Goal: Information Seeking & Learning: Learn about a topic

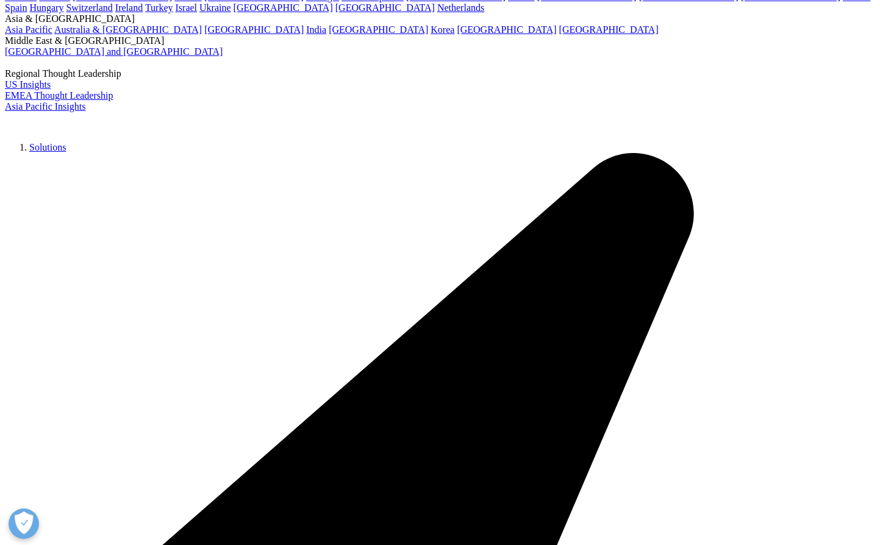
scroll to position [183, 0]
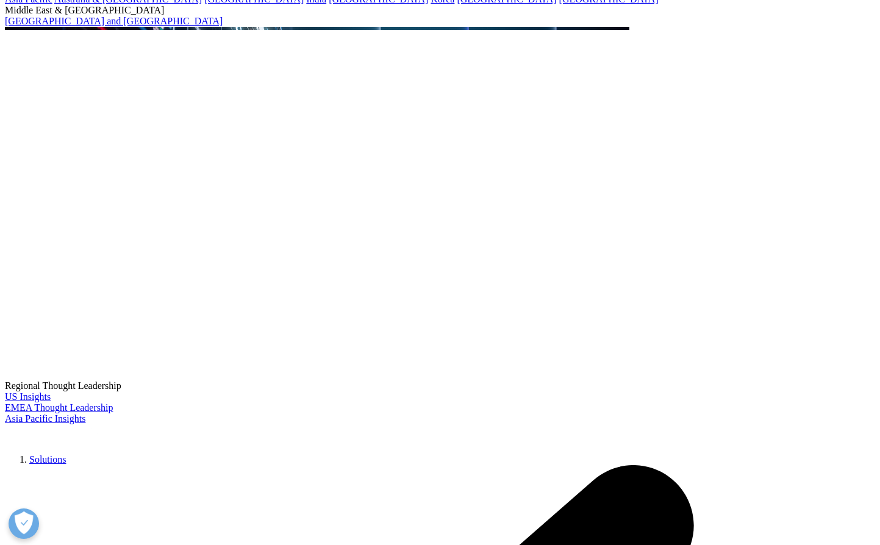
drag, startPoint x: 351, startPoint y: 321, endPoint x: 414, endPoint y: 324, distance: 62.3
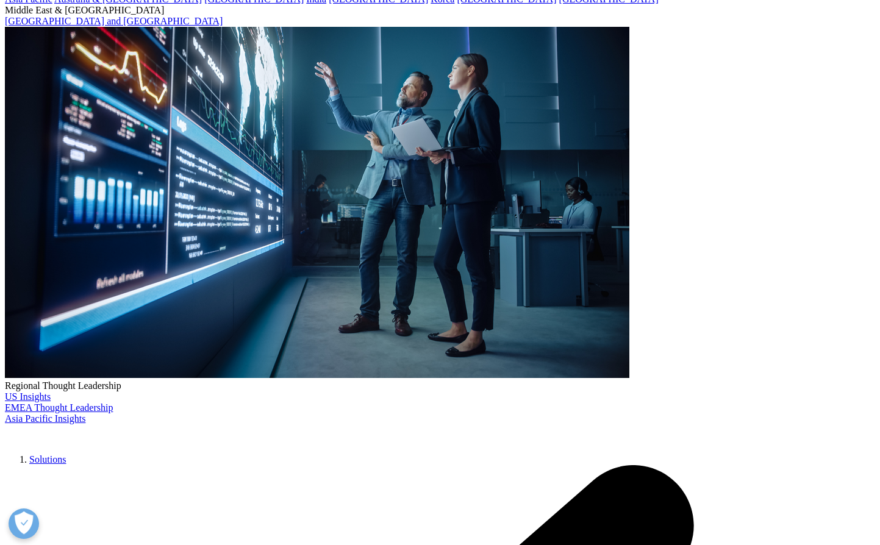
drag, startPoint x: 473, startPoint y: 324, endPoint x: 531, endPoint y: 326, distance: 57.4
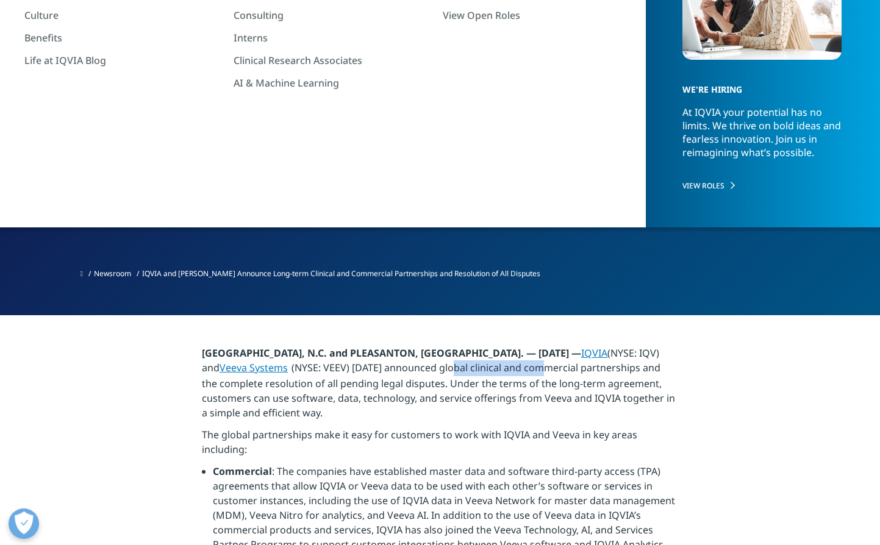
click at [531, 346] on p "[GEOGRAPHIC_DATA], N.C. and PLEASANTON, [GEOGRAPHIC_DATA]. — [DATE] — IQVIA (NY…" at bounding box center [440, 387] width 476 height 82
drag, startPoint x: 235, startPoint y: 344, endPoint x: 373, endPoint y: 339, distance: 137.9
click at [373, 346] on p "[GEOGRAPHIC_DATA], N.C. and PLEASANTON, [GEOGRAPHIC_DATA]. — [DATE] — IQVIA (NY…" at bounding box center [440, 387] width 476 height 82
drag, startPoint x: 481, startPoint y: 343, endPoint x: 542, endPoint y: 343, distance: 60.4
click at [542, 346] on p "[GEOGRAPHIC_DATA], N.C. and PLEASANTON, [GEOGRAPHIC_DATA]. — [DATE] — IQVIA (NY…" at bounding box center [440, 387] width 476 height 82
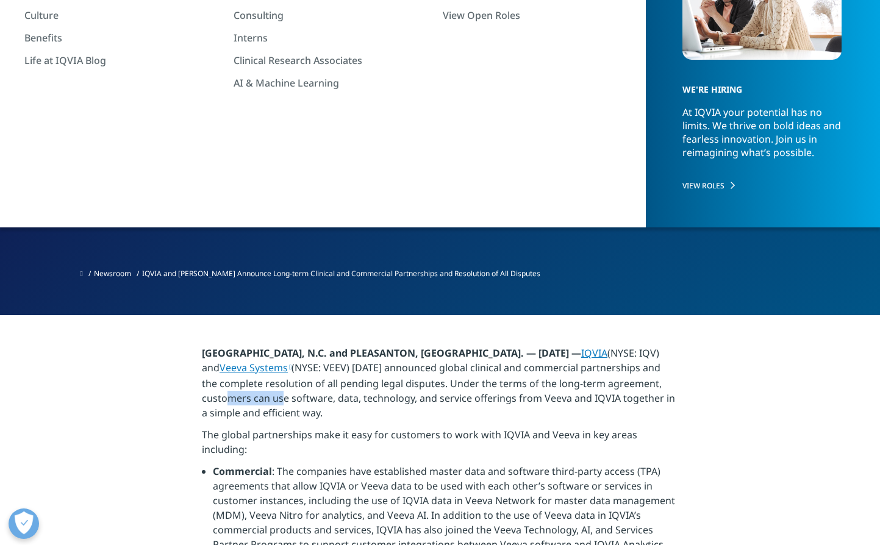
drag, startPoint x: 227, startPoint y: 359, endPoint x: 284, endPoint y: 359, distance: 56.7
click at [284, 359] on p "[GEOGRAPHIC_DATA], N.C. and PLEASANTON, [GEOGRAPHIC_DATA]. — [DATE] — IQVIA (NY…" at bounding box center [440, 387] width 476 height 82
drag, startPoint x: 240, startPoint y: 392, endPoint x: 251, endPoint y: 393, distance: 11.0
click at [251, 382] on p "The global partnerships make it easy for customers to work with IQVIA and Veeva…" at bounding box center [440, 446] width 476 height 37
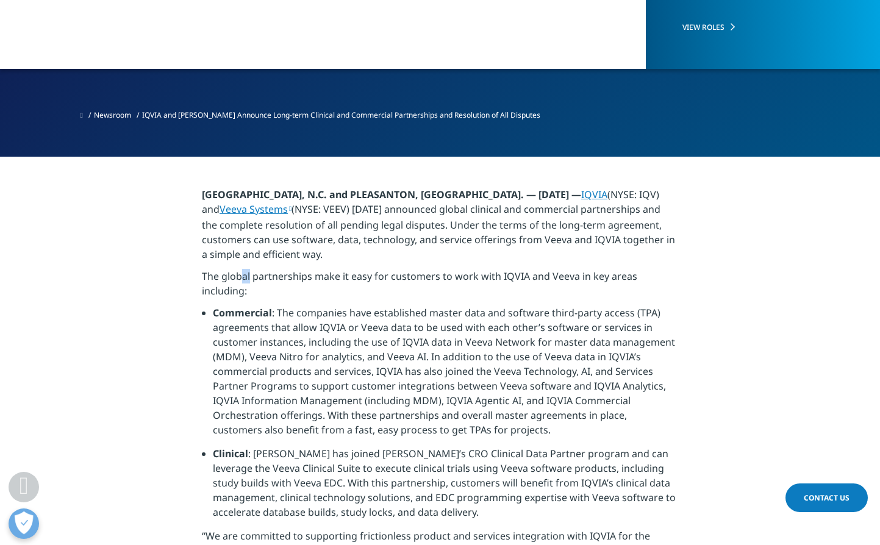
scroll to position [366, 0]
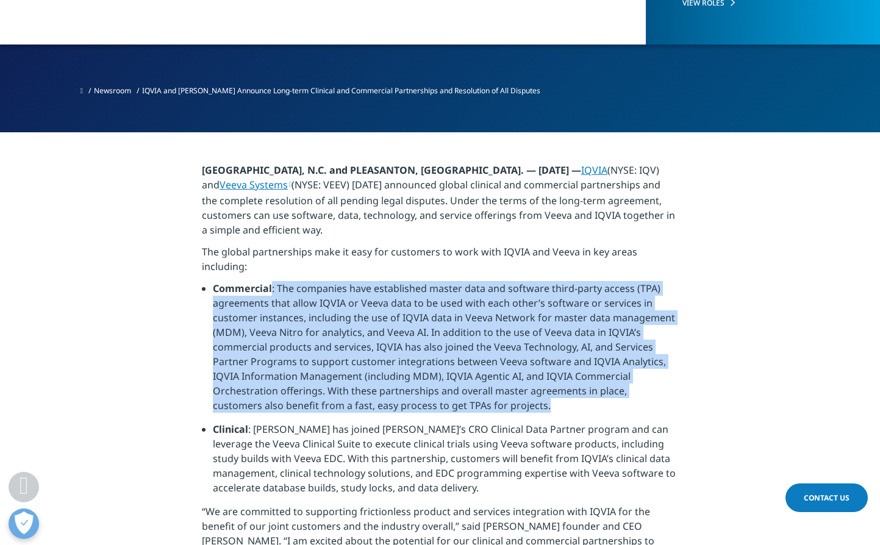
drag, startPoint x: 313, startPoint y: 242, endPoint x: 559, endPoint y: 362, distance: 274.1
click at [559, 362] on li "Commercial : The companies have established master data and software third-part…" at bounding box center [445, 351] width 465 height 141
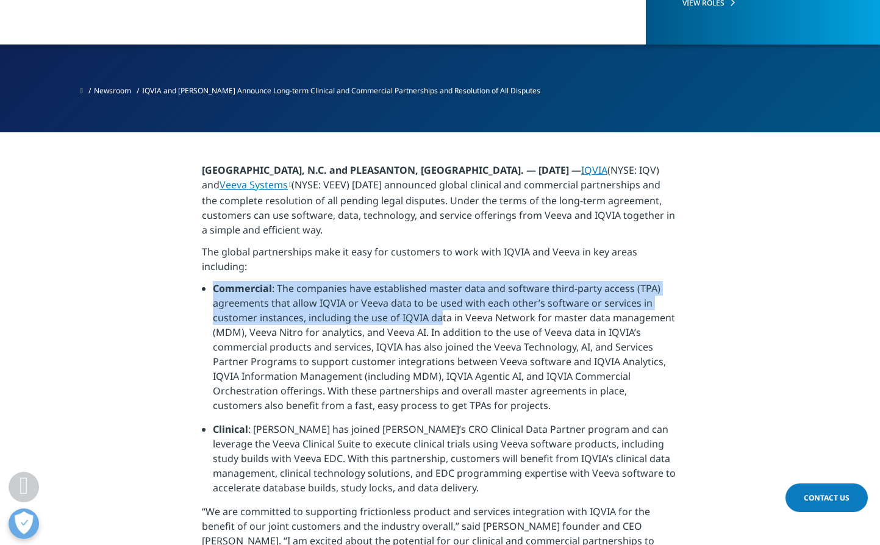
drag, startPoint x: 348, startPoint y: 235, endPoint x: 442, endPoint y: 267, distance: 99.1
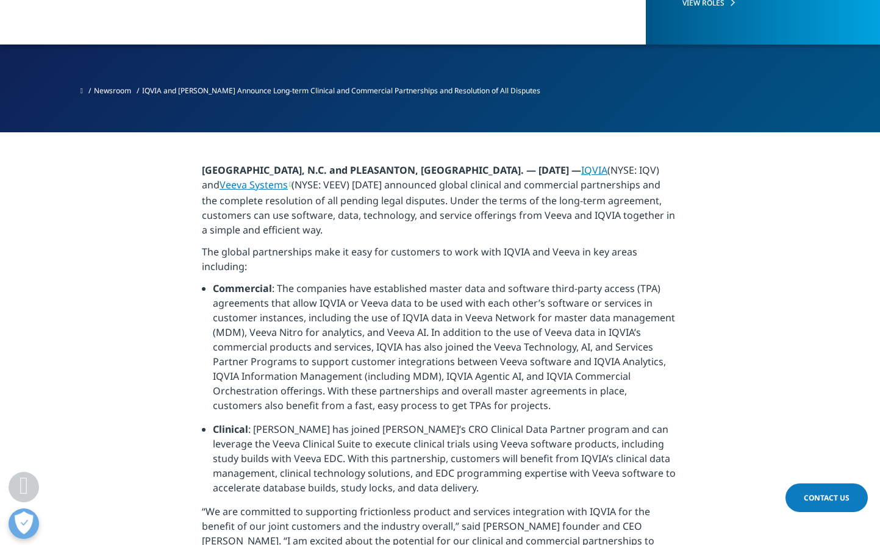
click at [335, 336] on li "Commercial : The companies have established master data and software third-part…" at bounding box center [445, 351] width 465 height 141
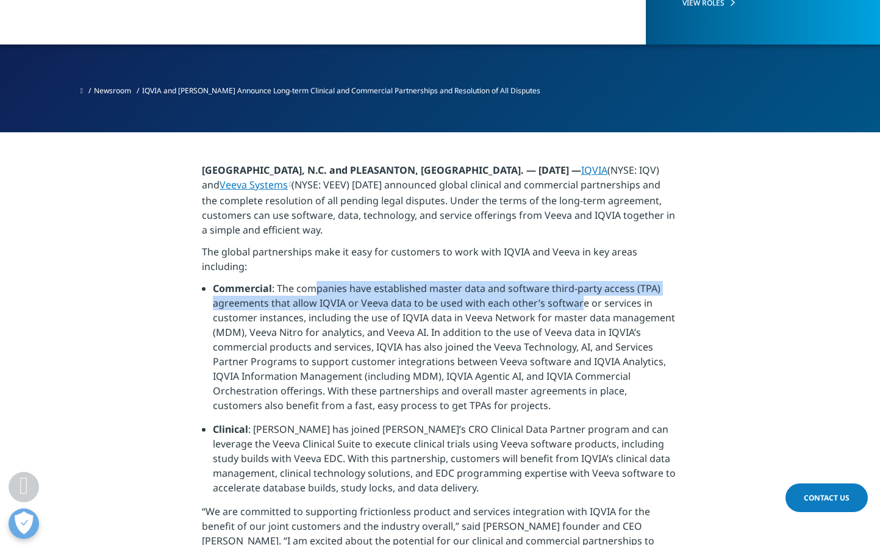
drag, startPoint x: 346, startPoint y: 246, endPoint x: 578, endPoint y: 252, distance: 231.2
click at [578, 281] on li "Commercial : The companies have established master data and software third-part…" at bounding box center [445, 351] width 465 height 141
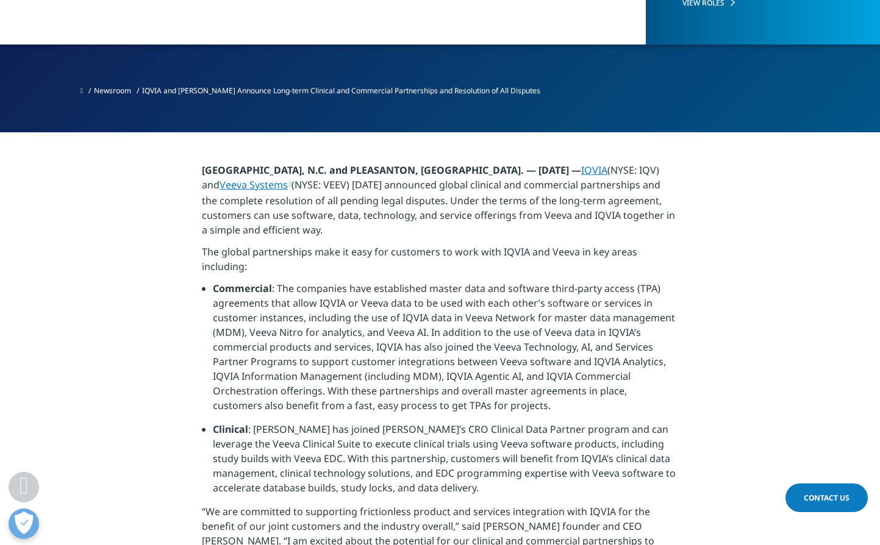
click at [386, 288] on li "Commercial : The companies have established master data and software third-part…" at bounding box center [445, 351] width 465 height 141
drag, startPoint x: 432, startPoint y: 259, endPoint x: 558, endPoint y: 259, distance: 125.6
click at [558, 281] on li "Commercial : The companies have established master data and software third-part…" at bounding box center [445, 351] width 465 height 141
drag, startPoint x: 244, startPoint y: 277, endPoint x: 308, endPoint y: 276, distance: 64.0
click at [296, 281] on li "Commercial : The companies have established master data and software third-part…" at bounding box center [445, 351] width 465 height 141
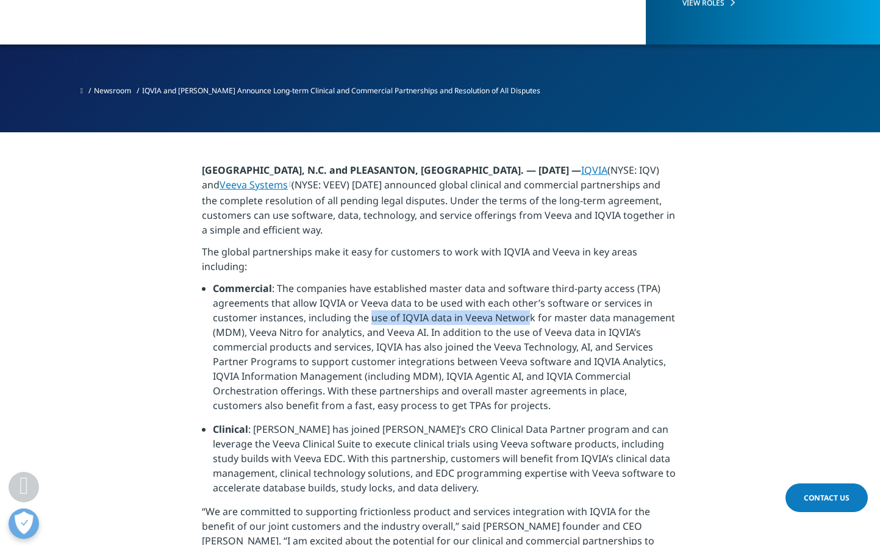
drag, startPoint x: 384, startPoint y: 276, endPoint x: 530, endPoint y: 278, distance: 145.8
click at [529, 281] on li "Commercial : The companies have established master data and software third-part…" at bounding box center [445, 351] width 465 height 141
drag, startPoint x: 255, startPoint y: 287, endPoint x: 336, endPoint y: 290, distance: 81.2
click at [304, 287] on li "Commercial : The companies have established master data and software third-part…" at bounding box center [445, 351] width 465 height 141
click at [467, 289] on li "Commercial : The companies have established master data and software third-part…" at bounding box center [445, 351] width 465 height 141
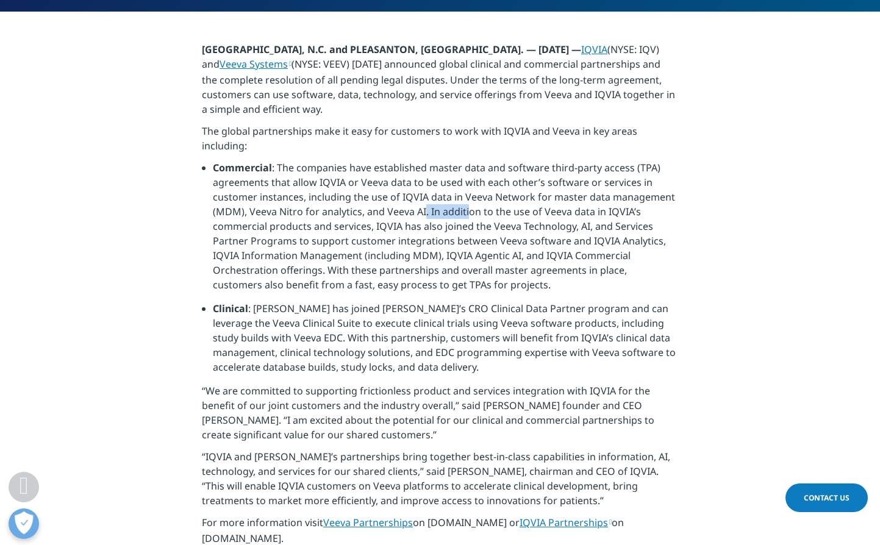
scroll to position [488, 0]
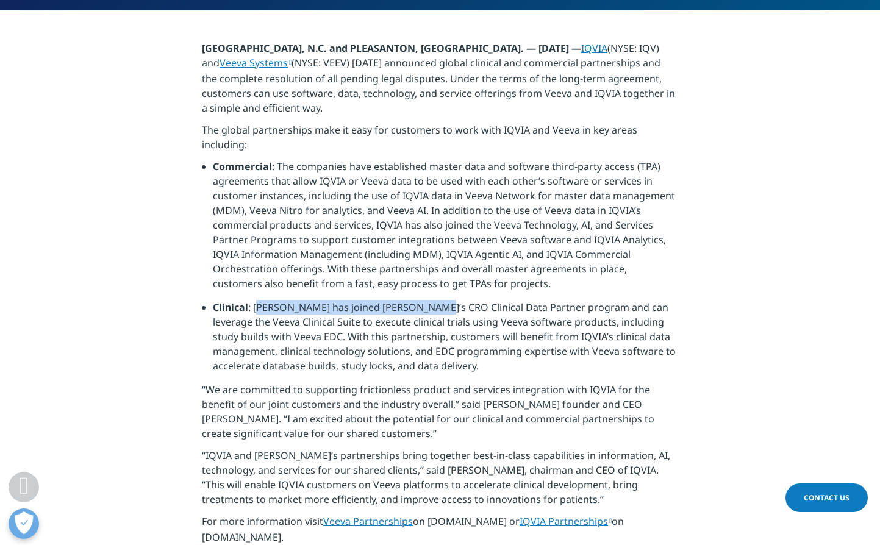
drag, startPoint x: 256, startPoint y: 262, endPoint x: 421, endPoint y: 265, distance: 165.3
click at [421, 300] on li "Clinical : [PERSON_NAME] has joined [PERSON_NAME]’s CRO Clinical Data Partner p…" at bounding box center [445, 341] width 465 height 82
click at [367, 300] on li "Clinical : [PERSON_NAME] has joined [PERSON_NAME]’s CRO Clinical Data Partner p…" at bounding box center [445, 341] width 465 height 82
drag, startPoint x: 271, startPoint y: 263, endPoint x: 520, endPoint y: 267, distance: 248.9
click at [520, 300] on li "Clinical : [PERSON_NAME] has joined [PERSON_NAME]’s CRO Clinical Data Partner p…" at bounding box center [445, 341] width 465 height 82
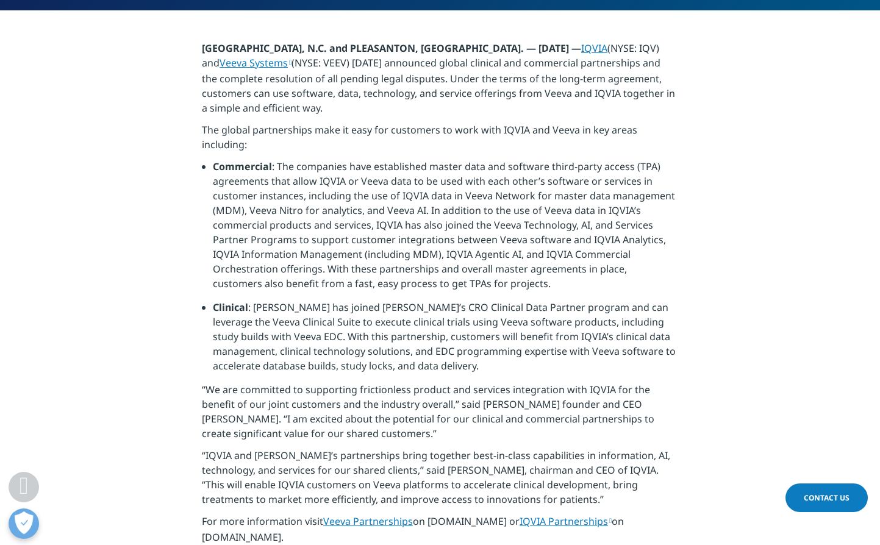
click at [424, 310] on li "Clinical : [PERSON_NAME] has joined [PERSON_NAME]’s CRO Clinical Data Partner p…" at bounding box center [445, 341] width 465 height 82
drag, startPoint x: 436, startPoint y: 262, endPoint x: 475, endPoint y: 262, distance: 39.0
click at [475, 300] on li "Clinical : [PERSON_NAME] has joined [PERSON_NAME]’s CRO Clinical Data Partner p…" at bounding box center [445, 341] width 465 height 82
drag, startPoint x: 575, startPoint y: 263, endPoint x: 600, endPoint y: 264, distance: 24.4
click at [600, 300] on li "Clinical : [PERSON_NAME] has joined [PERSON_NAME]’s CRO Clinical Data Partner p…" at bounding box center [445, 341] width 465 height 82
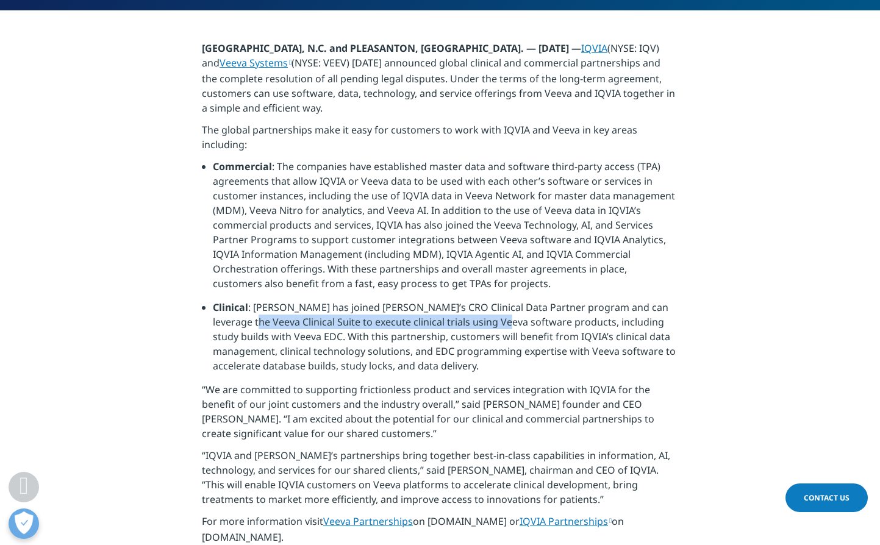
drag, startPoint x: 243, startPoint y: 279, endPoint x: 500, endPoint y: 284, distance: 257.4
click at [500, 300] on li "Clinical : [PERSON_NAME] has joined [PERSON_NAME]’s CRO Clinical Data Partner p…" at bounding box center [445, 341] width 465 height 82
drag, startPoint x: 552, startPoint y: 281, endPoint x: 596, endPoint y: 281, distance: 43.9
click at [596, 300] on li "Clinical : [PERSON_NAME] has joined [PERSON_NAME]’s CRO Clinical Data Partner p…" at bounding box center [445, 341] width 465 height 82
click at [235, 300] on li "Clinical : [PERSON_NAME] has joined [PERSON_NAME]’s CRO Clinical Data Partner p…" at bounding box center [445, 341] width 465 height 82
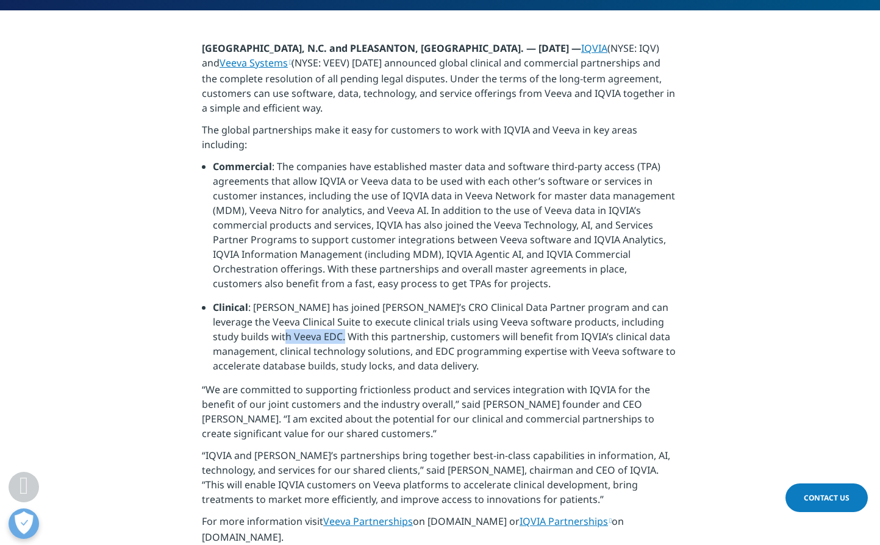
drag, startPoint x: 295, startPoint y: 290, endPoint x: 335, endPoint y: 290, distance: 40.3
click at [335, 300] on li "Clinical : [PERSON_NAME] has joined [PERSON_NAME]’s CRO Clinical Data Partner p…" at bounding box center [445, 341] width 465 height 82
drag, startPoint x: 404, startPoint y: 292, endPoint x: 451, endPoint y: 295, distance: 46.4
click at [451, 300] on li "Clinical : [PERSON_NAME] has joined [PERSON_NAME]’s CRO Clinical Data Partner p…" at bounding box center [445, 341] width 465 height 82
drag, startPoint x: 490, startPoint y: 288, endPoint x: 547, endPoint y: 295, distance: 57.7
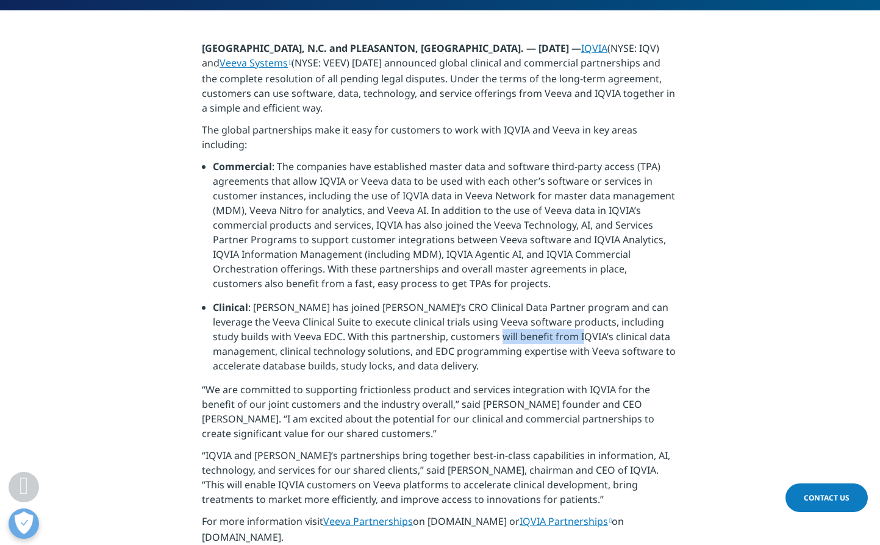
click at [567, 300] on li "Clinical : [PERSON_NAME] has joined [PERSON_NAME]’s CRO Clinical Data Partner p…" at bounding box center [445, 341] width 465 height 82
drag, startPoint x: 222, startPoint y: 309, endPoint x: 238, endPoint y: 309, distance: 15.9
click at [238, 309] on li "Clinical : [PERSON_NAME] has joined [PERSON_NAME]’s CRO Clinical Data Partner p…" at bounding box center [445, 341] width 465 height 82
drag, startPoint x: 283, startPoint y: 295, endPoint x: 343, endPoint y: 294, distance: 59.8
click at [343, 300] on li "Clinical : [PERSON_NAME] has joined [PERSON_NAME]’s CRO Clinical Data Partner p…" at bounding box center [445, 341] width 465 height 82
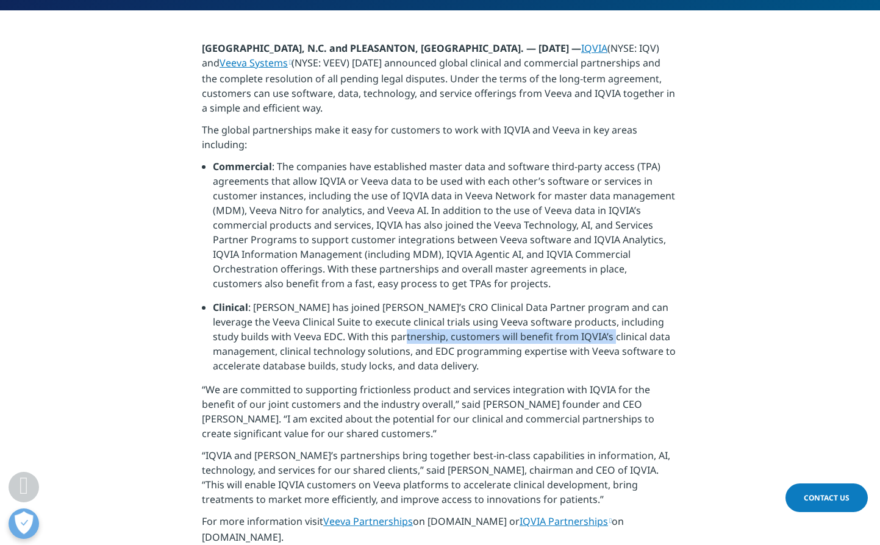
drag, startPoint x: 399, startPoint y: 294, endPoint x: 598, endPoint y: 293, distance: 198.2
click at [600, 300] on li "Clinical : [PERSON_NAME] has joined [PERSON_NAME]’s CRO Clinical Data Partner p…" at bounding box center [445, 341] width 465 height 82
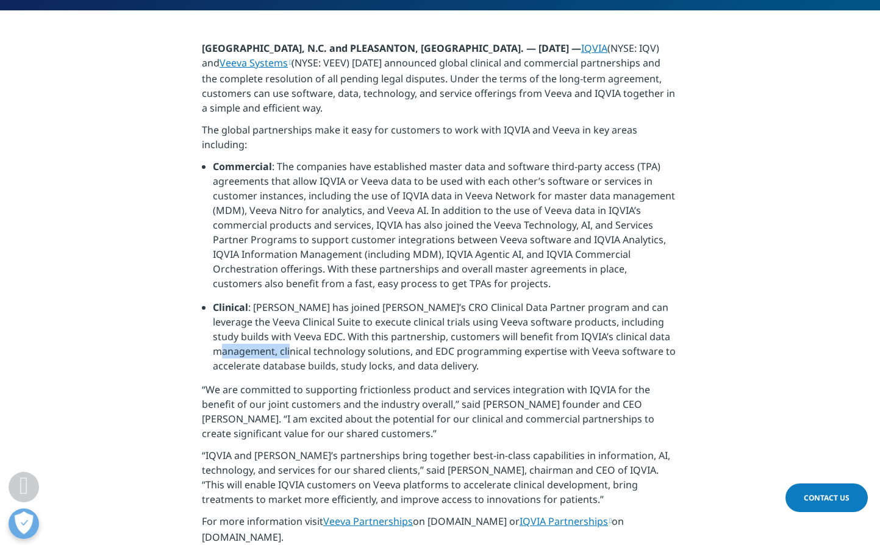
drag, startPoint x: 232, startPoint y: 309, endPoint x: 298, endPoint y: 307, distance: 66.5
click at [298, 307] on li "Clinical : [PERSON_NAME] has joined [PERSON_NAME]’s CRO Clinical Data Partner p…" at bounding box center [445, 341] width 465 height 82
drag, startPoint x: 377, startPoint y: 306, endPoint x: 426, endPoint y: 307, distance: 49.4
click at [424, 307] on li "Clinical : [PERSON_NAME] has joined [PERSON_NAME]’s CRO Clinical Data Partner p…" at bounding box center [445, 341] width 465 height 82
click at [568, 305] on li "Clinical : [PERSON_NAME] has joined [PERSON_NAME]’s CRO Clinical Data Partner p…" at bounding box center [445, 341] width 465 height 82
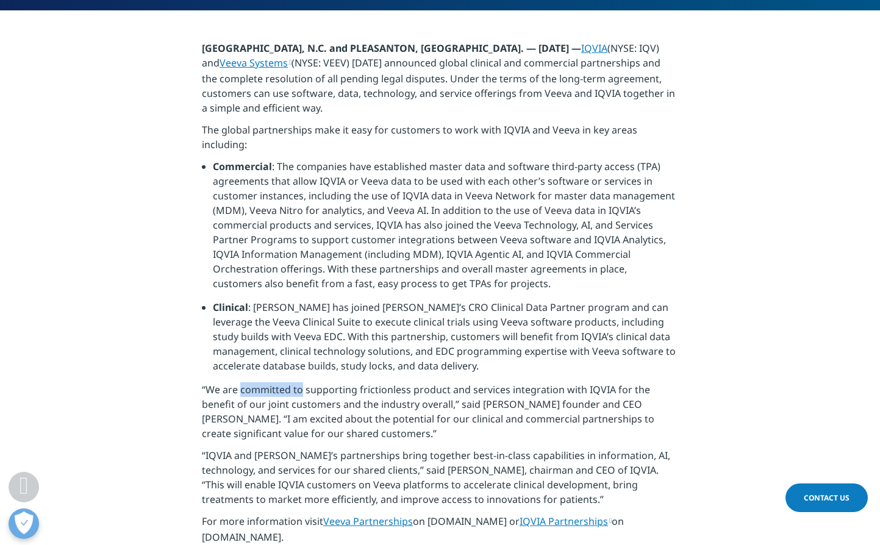
drag, startPoint x: 240, startPoint y: 346, endPoint x: 301, endPoint y: 344, distance: 61.6
click at [301, 382] on p "“We are committed to supporting frictionless product and services integration w…" at bounding box center [440, 415] width 476 height 66
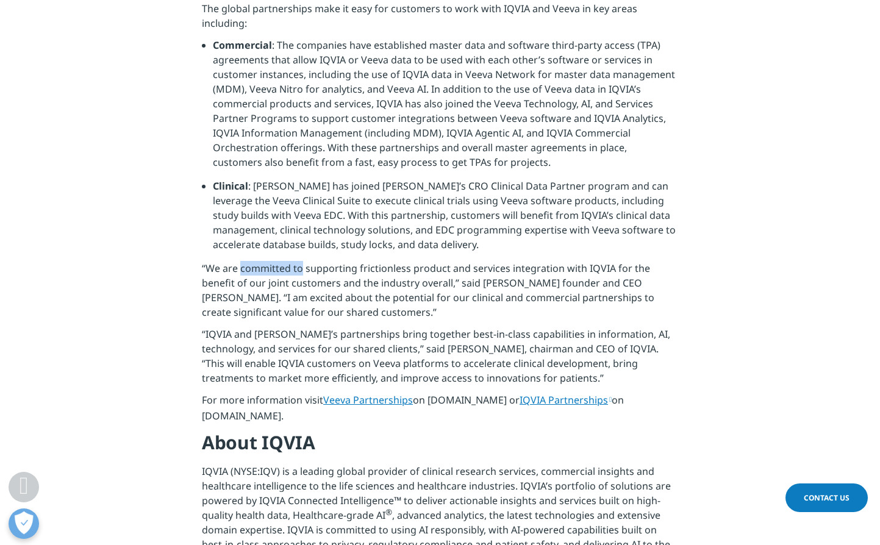
scroll to position [610, 0]
drag, startPoint x: 539, startPoint y: 226, endPoint x: 577, endPoint y: 227, distance: 38.4
click at [577, 260] on p "“We are committed to supporting frictionless product and services integration w…" at bounding box center [440, 293] width 476 height 66
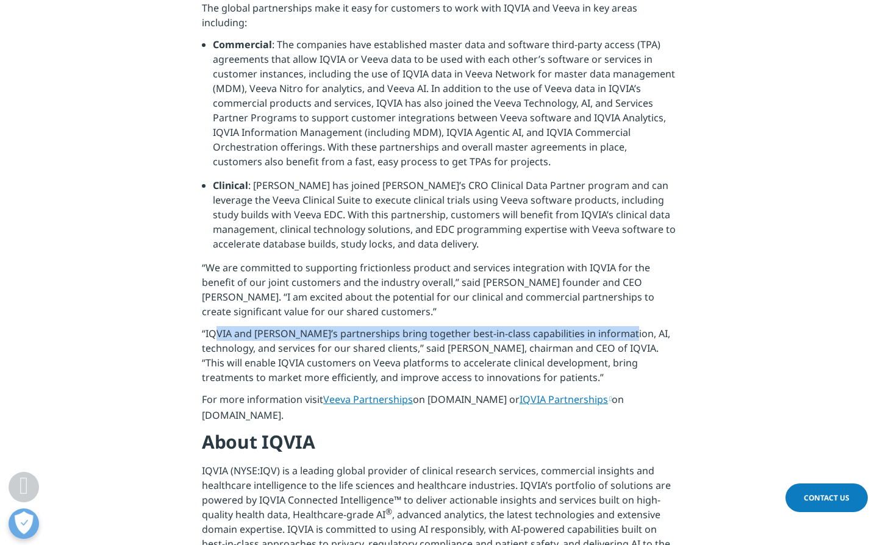
drag, startPoint x: 215, startPoint y: 292, endPoint x: 616, endPoint y: 292, distance: 401.3
click at [616, 326] on p "“IQVIA and [PERSON_NAME]’s partnerships bring together best-in-class capabiliti…" at bounding box center [440, 359] width 476 height 66
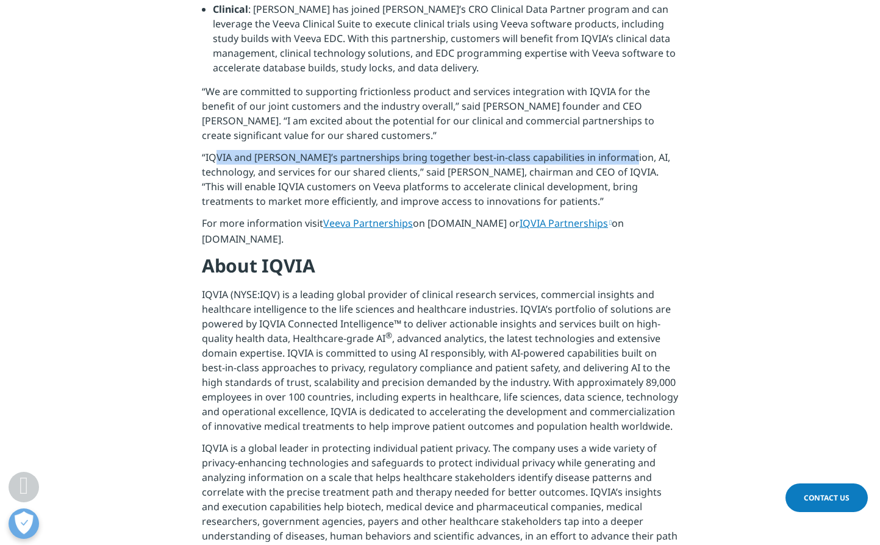
scroll to position [793, 0]
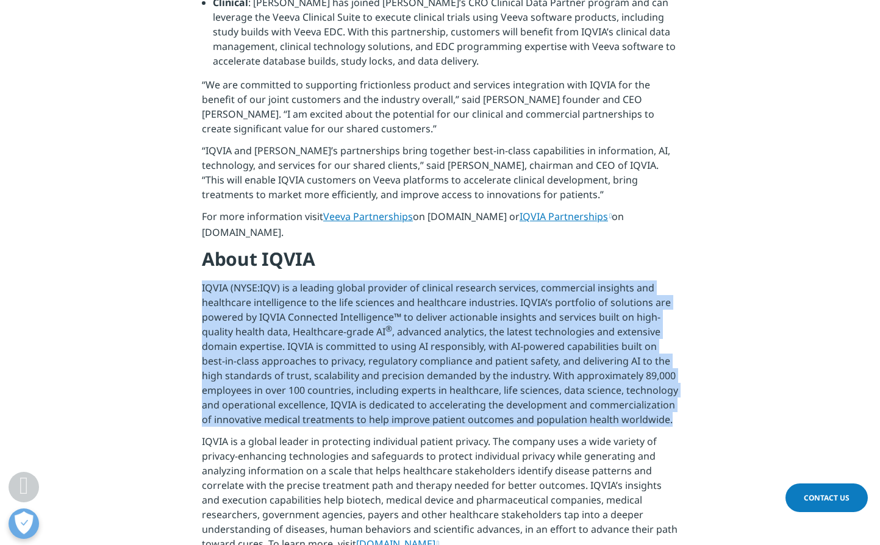
drag, startPoint x: 201, startPoint y: 230, endPoint x: 654, endPoint y: 382, distance: 478.1
click at [689, 370] on section "[GEOGRAPHIC_DATA], N.C. and PLEASANTON, [GEOGRAPHIC_DATA]. — [DATE] — IQVIA (NY…" at bounding box center [440, 364] width 880 height 1319
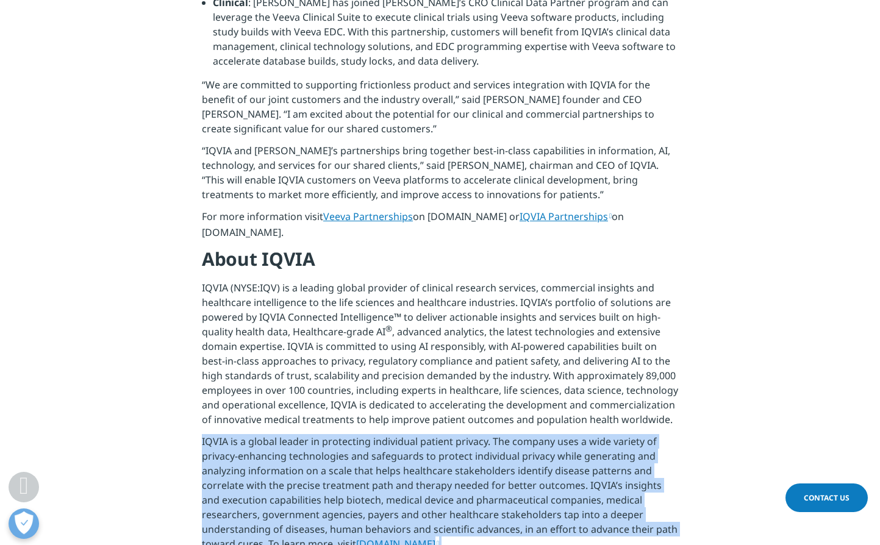
drag, startPoint x: 202, startPoint y: 387, endPoint x: 688, endPoint y: 501, distance: 499.3
click at [688, 382] on section "[GEOGRAPHIC_DATA], N.C. and PLEASANTON, [GEOGRAPHIC_DATA]. — [DATE] — IQVIA (NY…" at bounding box center [440, 364] width 880 height 1319
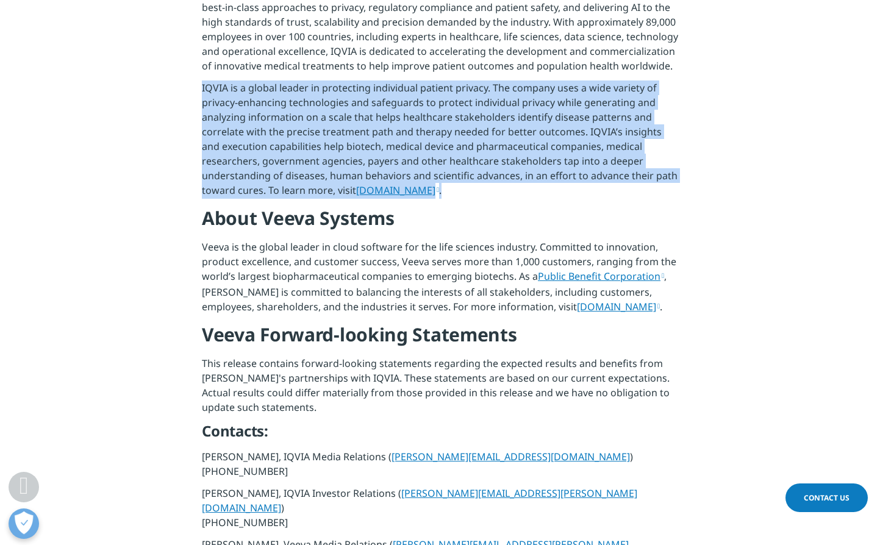
scroll to position [1159, 0]
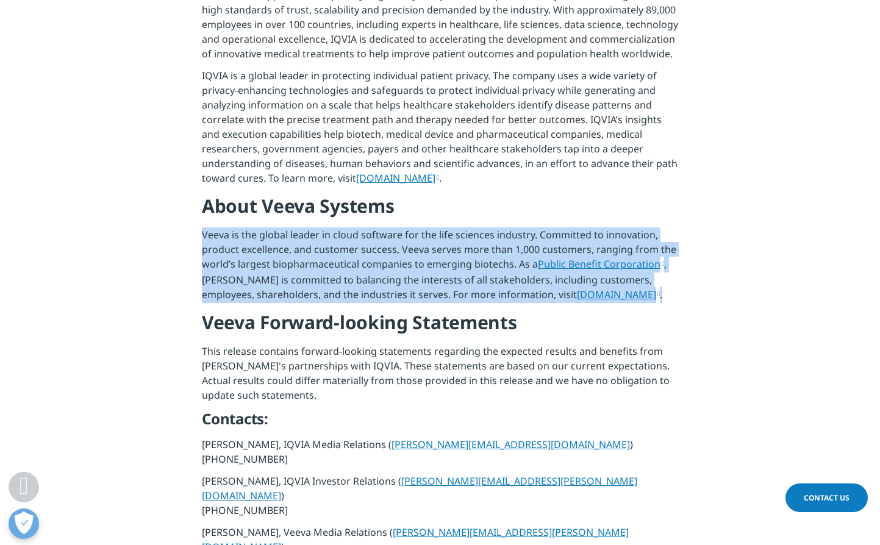
drag, startPoint x: 203, startPoint y: 177, endPoint x: 610, endPoint y: 232, distance: 410.5
click at [610, 232] on p "Veeva is the global leader in cloud software for the life sciences industry. Co…" at bounding box center [440, 268] width 476 height 83
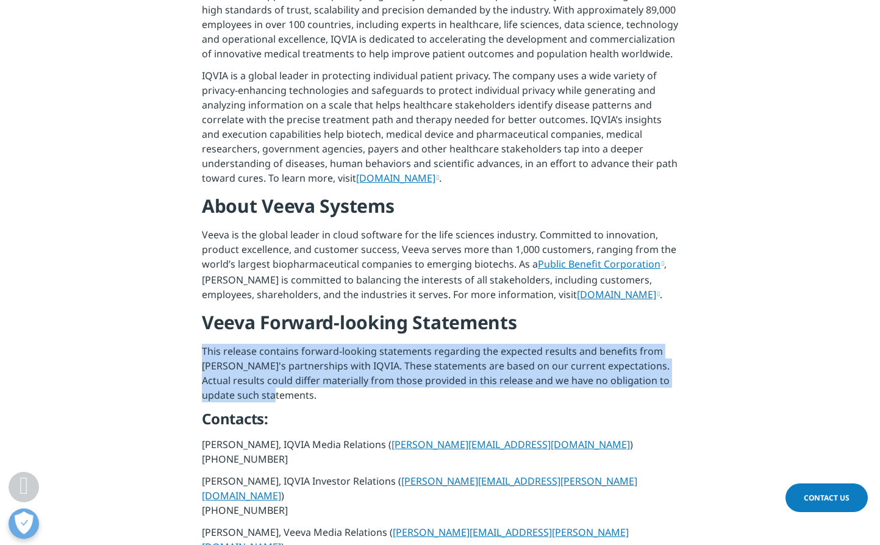
drag, startPoint x: 205, startPoint y: 296, endPoint x: 285, endPoint y: 340, distance: 92.0
drag, startPoint x: 206, startPoint y: 391, endPoint x: 332, endPoint y: 518, distance: 179.4
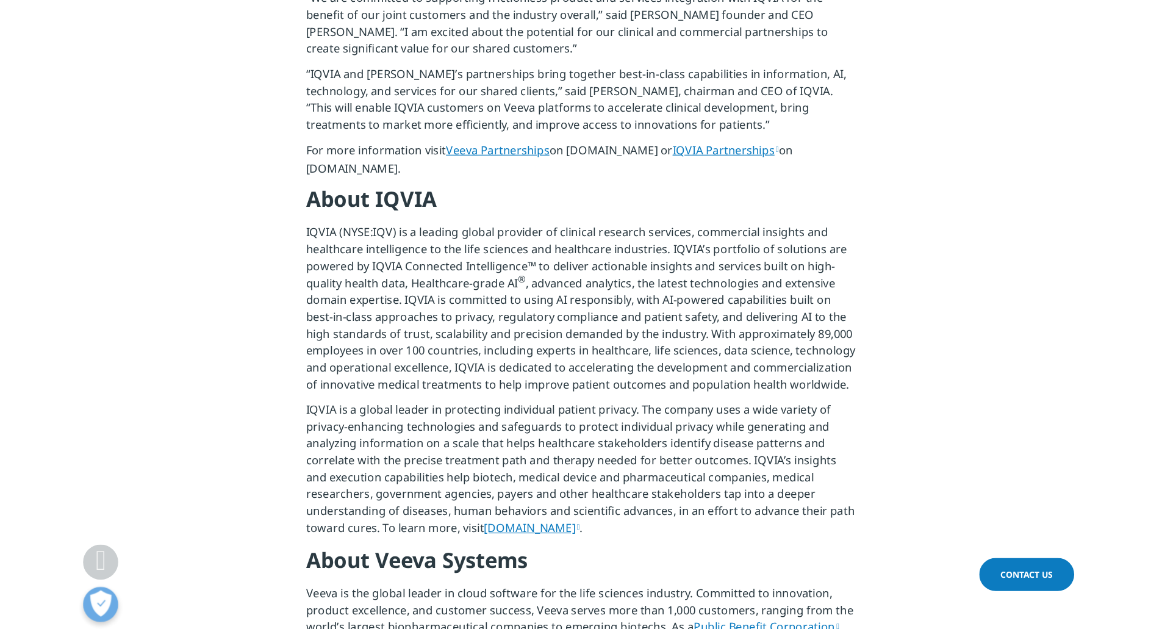
scroll to position [875, 0]
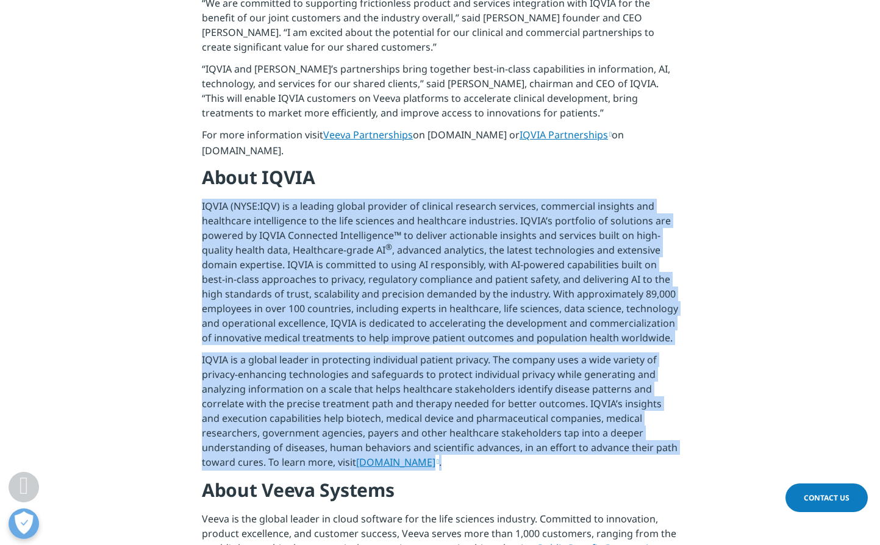
drag, startPoint x: 201, startPoint y: 146, endPoint x: 393, endPoint y: 404, distance: 321.7
click at [393, 382] on section "[GEOGRAPHIC_DATA], N.C. and PLEASANTON, [GEOGRAPHIC_DATA]. — [DATE] — IQVIA (NY…" at bounding box center [440, 283] width 880 height 1319
click at [293, 199] on p "IQVIA (NYSE:IQV) is a leading global provider of clinical research services, co…" at bounding box center [440, 276] width 476 height 154
drag, startPoint x: 201, startPoint y: 145, endPoint x: 466, endPoint y: 418, distance: 380.8
click at [466, 382] on section "[GEOGRAPHIC_DATA], N.C. and PLEASANTON, [GEOGRAPHIC_DATA]. — [DATE] — IQVIA (NY…" at bounding box center [440, 283] width 880 height 1319
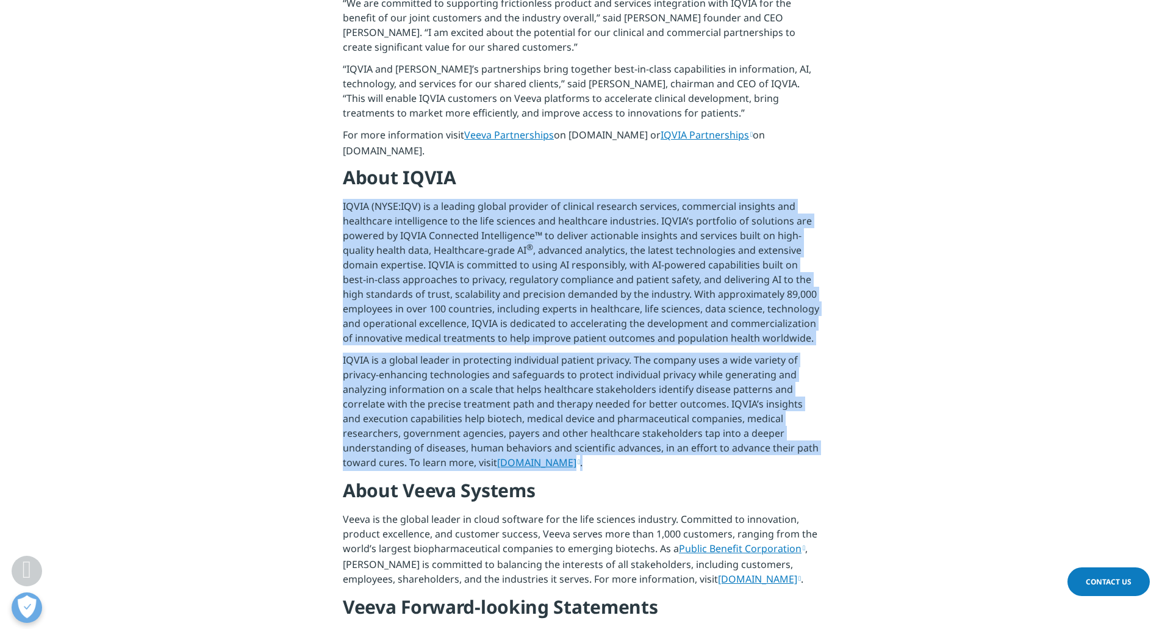
click at [879, 382] on section "[GEOGRAPHIC_DATA], N.C. and PLEASANTON, [GEOGRAPHIC_DATA]. — [DATE] — IQVIA (NY…" at bounding box center [581, 283] width 1162 height 1319
